Goal: Navigation & Orientation: Find specific page/section

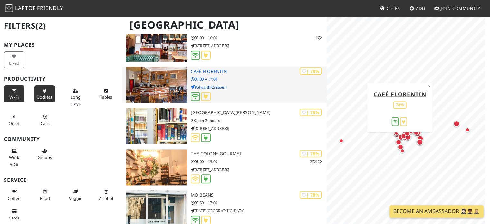
scroll to position [612, 0]
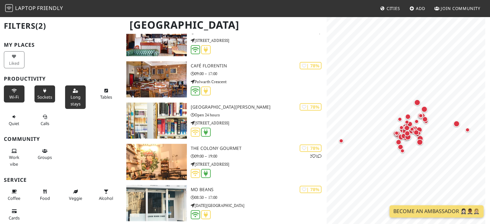
click at [74, 91] on icon at bounding box center [75, 91] width 5 height 4
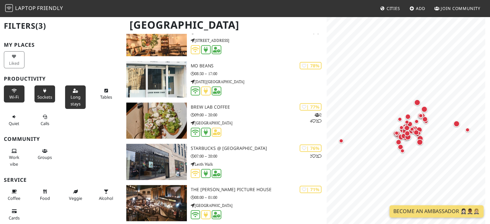
scroll to position [818, 0]
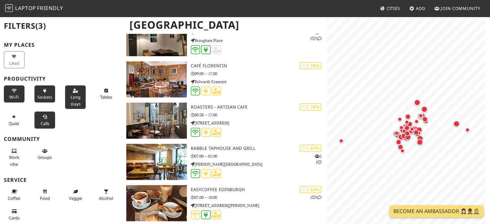
click at [43, 122] on span "Calls" at bounding box center [45, 123] width 9 height 6
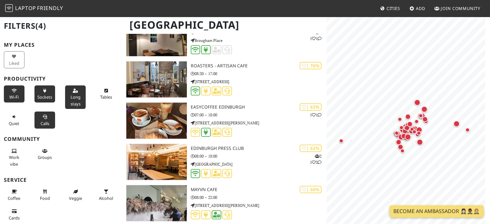
scroll to position [612, 0]
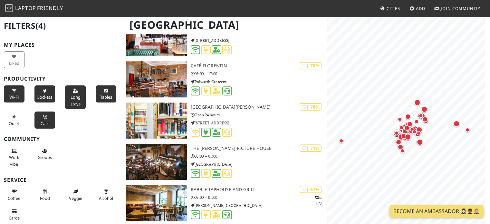
click at [102, 94] on span "Tables" at bounding box center [106, 97] width 12 height 6
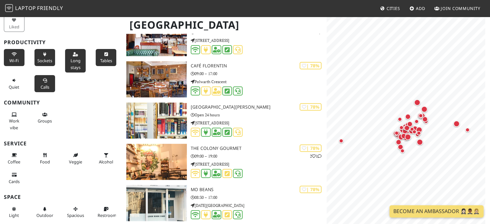
scroll to position [14, 0]
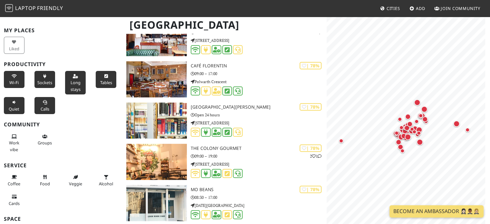
click at [13, 103] on icon at bounding box center [14, 102] width 5 height 4
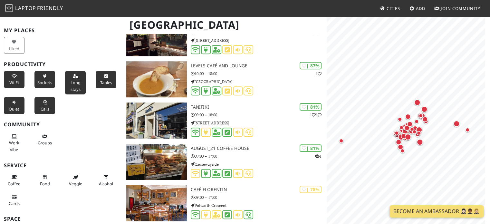
scroll to position [571, 0]
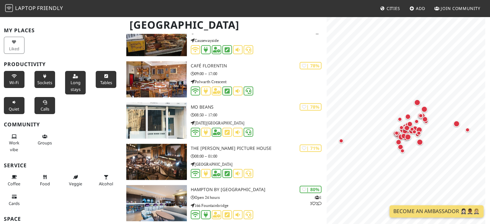
click at [13, 103] on icon at bounding box center [14, 102] width 5 height 4
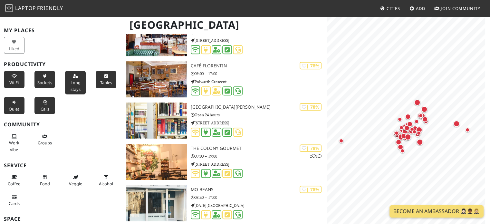
click at [13, 103] on icon at bounding box center [14, 102] width 5 height 4
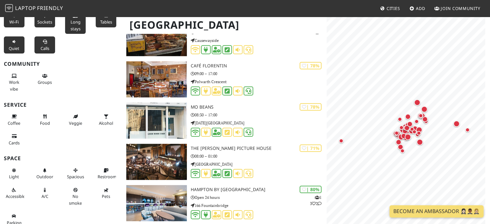
scroll to position [79, 0]
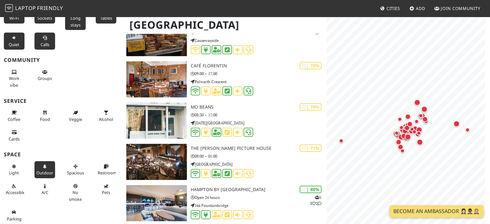
click at [44, 171] on span "Outdoor" at bounding box center [44, 173] width 17 height 6
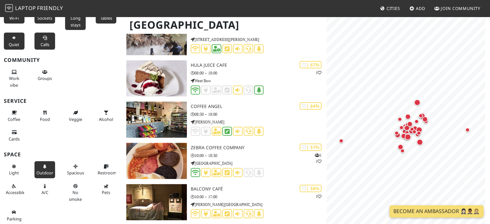
click at [44, 171] on span "Outdoor" at bounding box center [44, 173] width 17 height 6
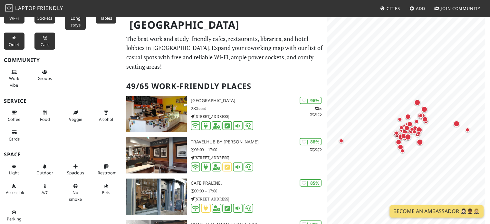
scroll to position [0, 0]
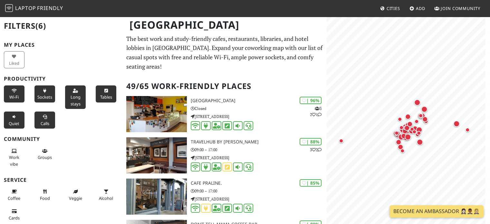
click at [391, 8] on span "Cities" at bounding box center [393, 8] width 14 height 6
click at [381, 7] on icon at bounding box center [382, 9] width 5 height 4
click at [392, 8] on span "Cities" at bounding box center [393, 8] width 14 height 6
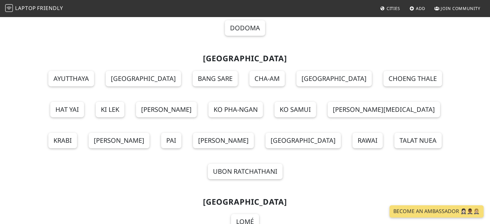
scroll to position [7194, 0]
